Goal: Task Accomplishment & Management: Manage account settings

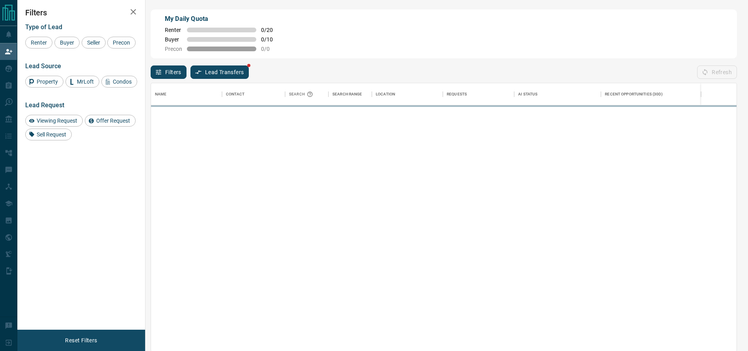
scroll to position [259, 576]
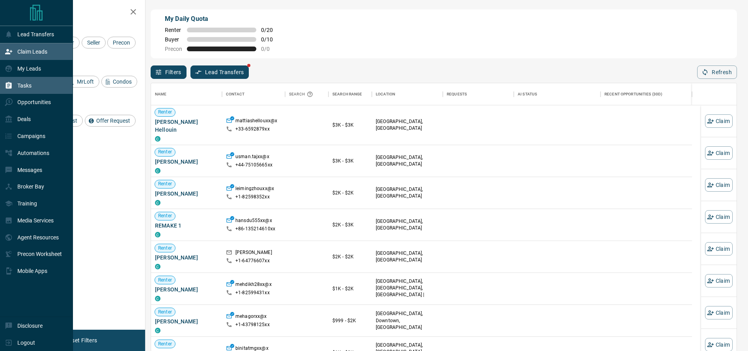
click at [8, 85] on icon at bounding box center [9, 85] width 6 height 7
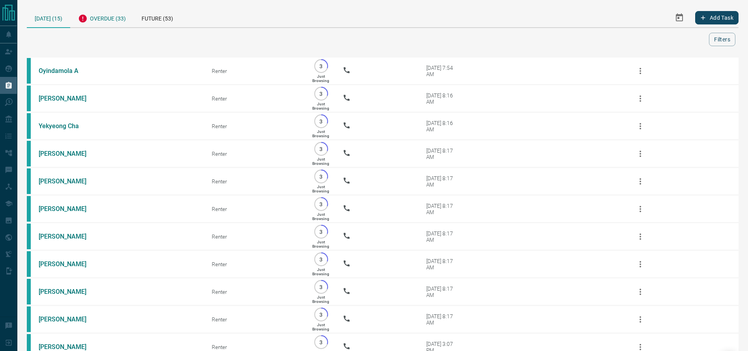
click at [98, 16] on div "Overdue (33)" at bounding box center [101, 17] width 63 height 19
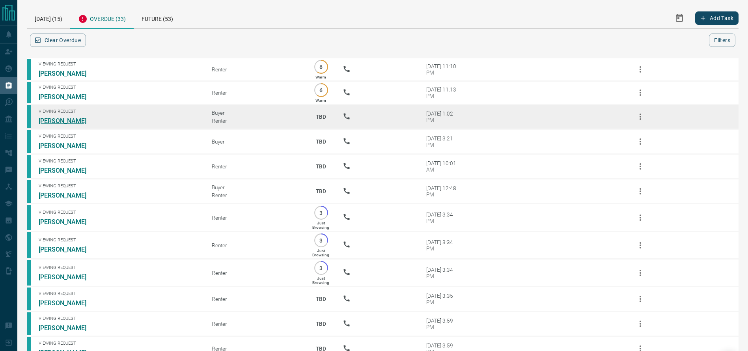
click at [74, 123] on link "[PERSON_NAME]" at bounding box center [68, 120] width 59 height 7
click at [71, 122] on link "[PERSON_NAME]" at bounding box center [68, 120] width 59 height 7
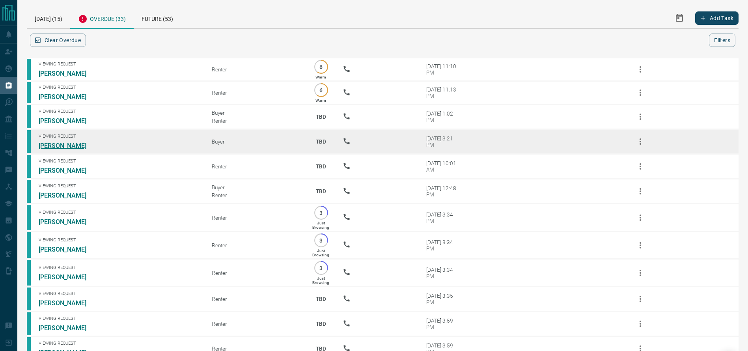
click at [69, 149] on link "[PERSON_NAME]" at bounding box center [68, 145] width 59 height 7
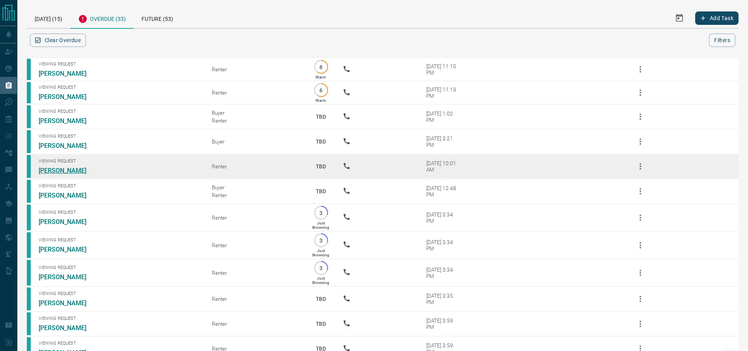
click at [61, 169] on link "[PERSON_NAME]" at bounding box center [68, 170] width 59 height 7
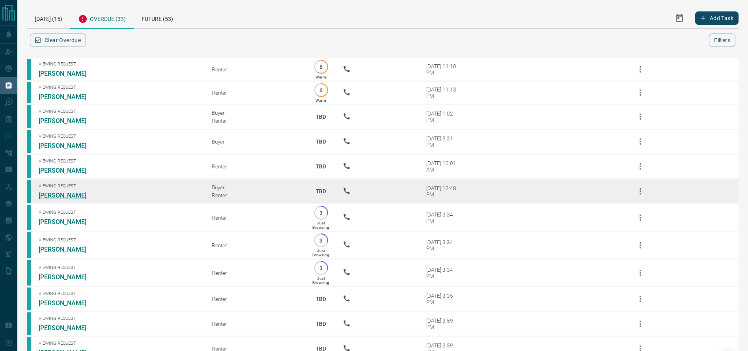
click at [61, 197] on link "[PERSON_NAME]" at bounding box center [68, 195] width 59 height 7
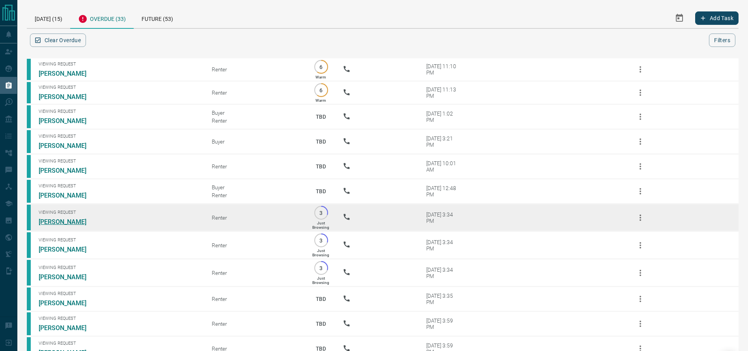
click at [53, 225] on link "[PERSON_NAME]" at bounding box center [68, 221] width 59 height 7
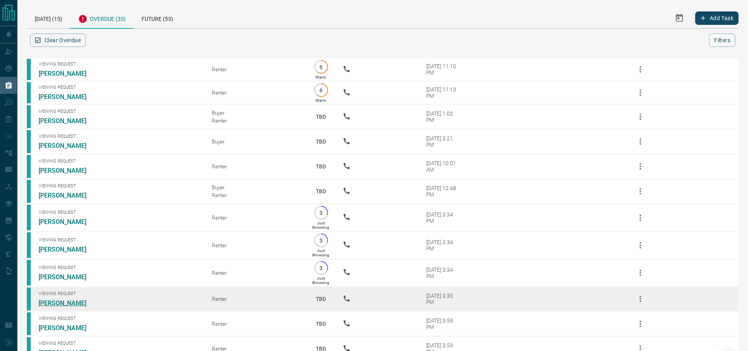
click at [58, 307] on link "[PERSON_NAME]" at bounding box center [68, 302] width 59 height 7
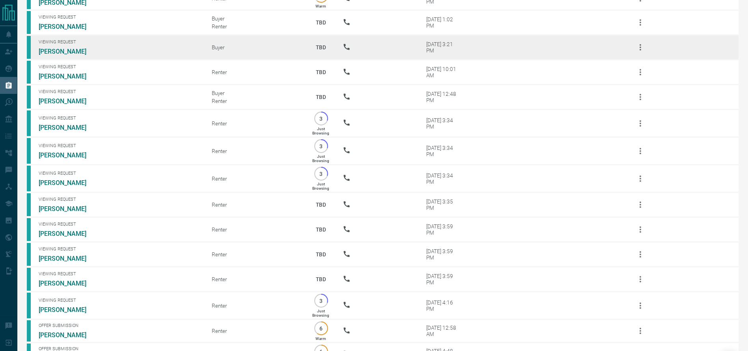
scroll to position [95, 0]
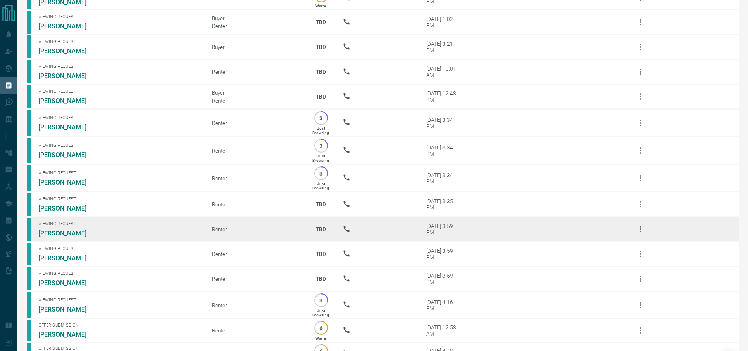
click at [70, 237] on link "[PERSON_NAME]" at bounding box center [68, 232] width 59 height 7
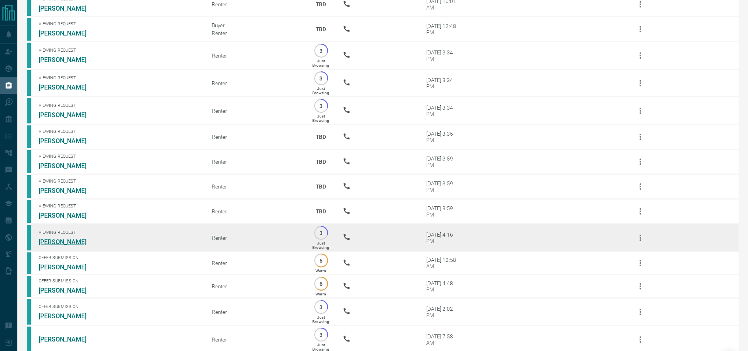
scroll to position [163, 0]
click at [58, 244] on link "[PERSON_NAME]" at bounding box center [68, 240] width 59 height 7
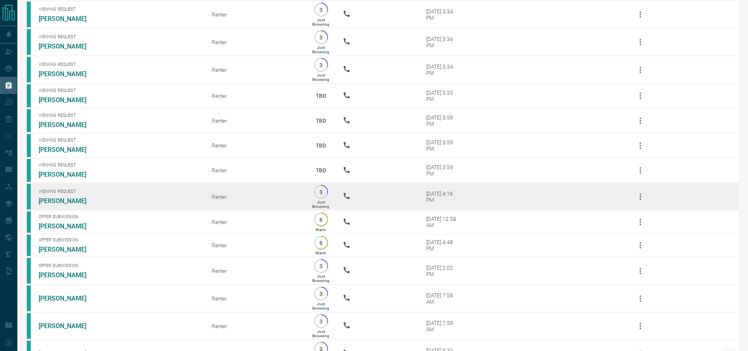
scroll to position [245, 0]
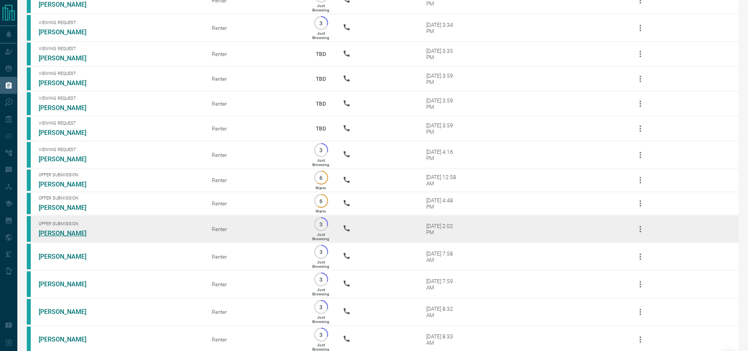
click at [65, 237] on link "[PERSON_NAME]" at bounding box center [68, 232] width 59 height 7
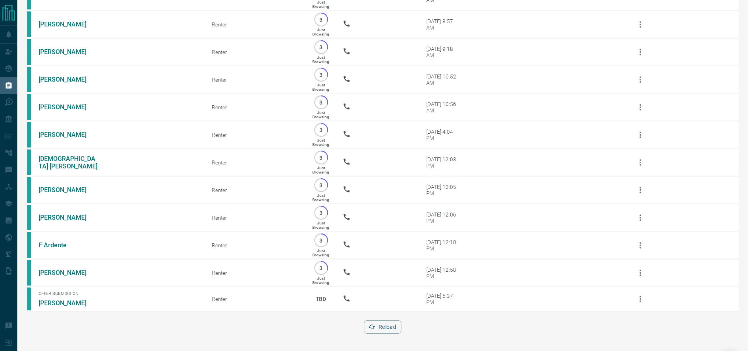
scroll to position [650, 0]
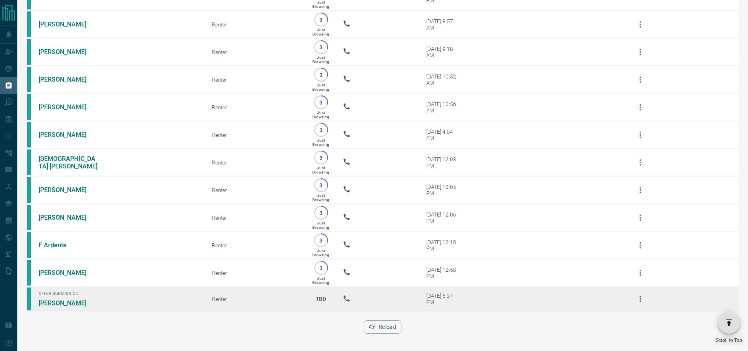
click at [64, 302] on link "[PERSON_NAME]" at bounding box center [68, 302] width 59 height 7
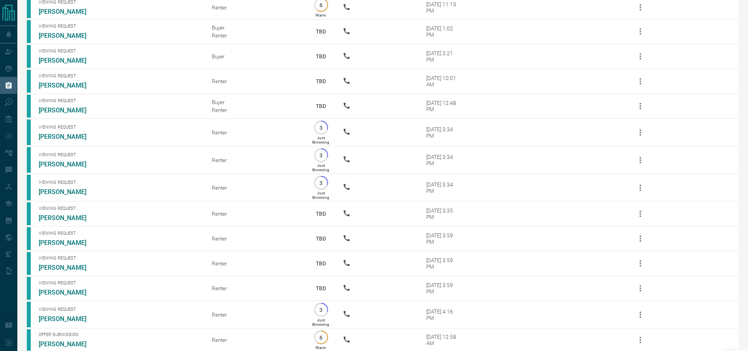
scroll to position [0, 0]
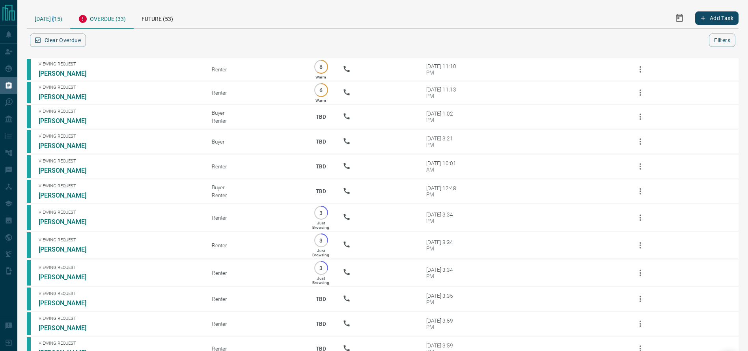
drag, startPoint x: 58, startPoint y: 16, endPoint x: 54, endPoint y: 17, distance: 4.1
click at [54, 17] on div "[DATE] (15)" at bounding box center [48, 18] width 43 height 20
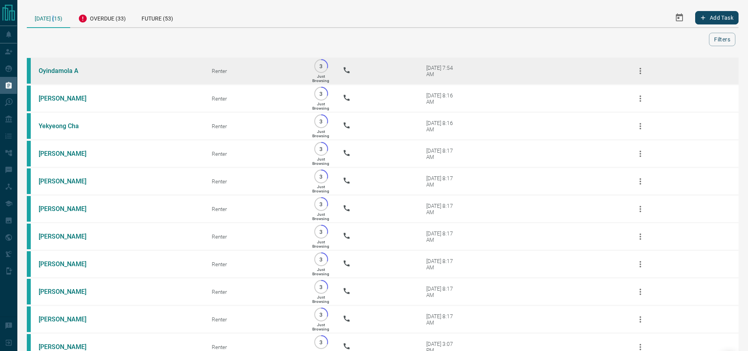
scroll to position [183, 0]
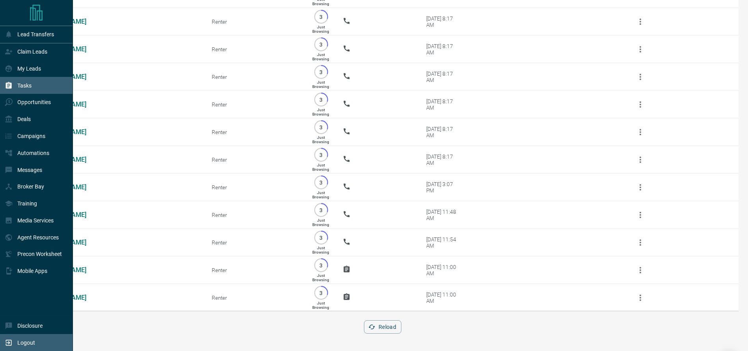
click at [5, 337] on div "Logout" at bounding box center [20, 342] width 30 height 13
